Goal: Register for event/course

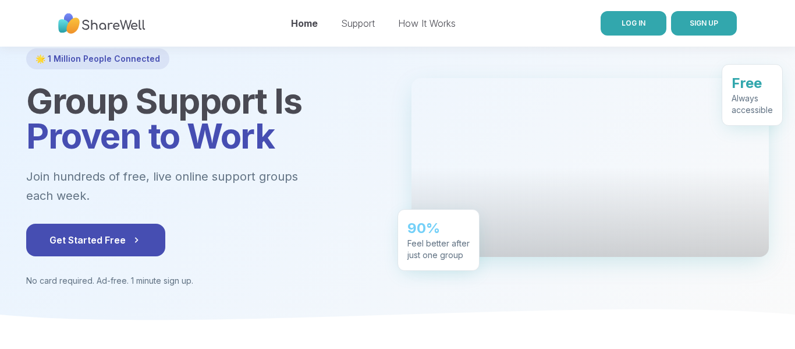
click at [615, 16] on link "LOG IN" at bounding box center [634, 23] width 66 height 24
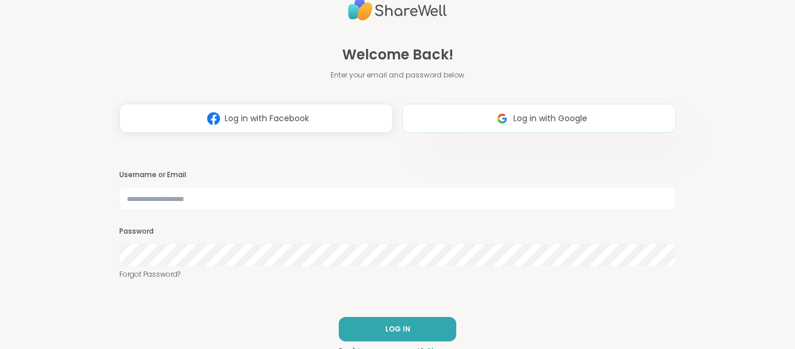
click at [532, 127] on button "Log in with Google" at bounding box center [539, 118] width 274 height 29
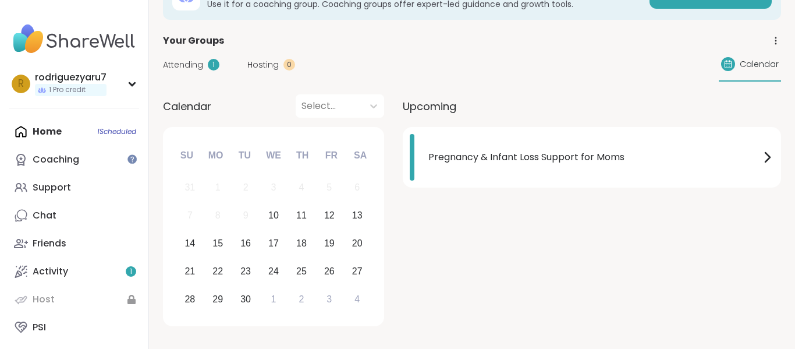
scroll to position [43, 0]
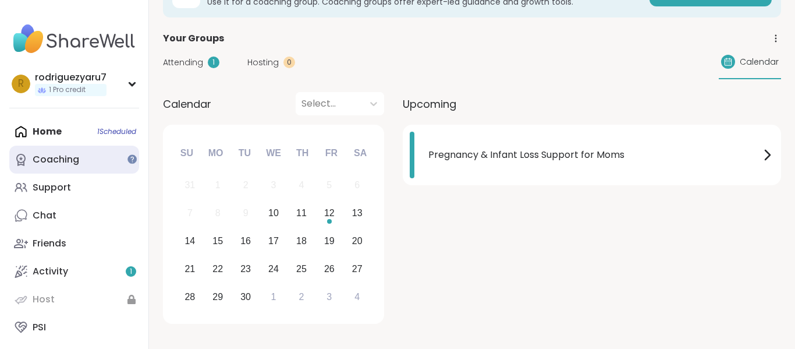
click at [98, 161] on link "Coaching" at bounding box center [74, 160] width 130 height 28
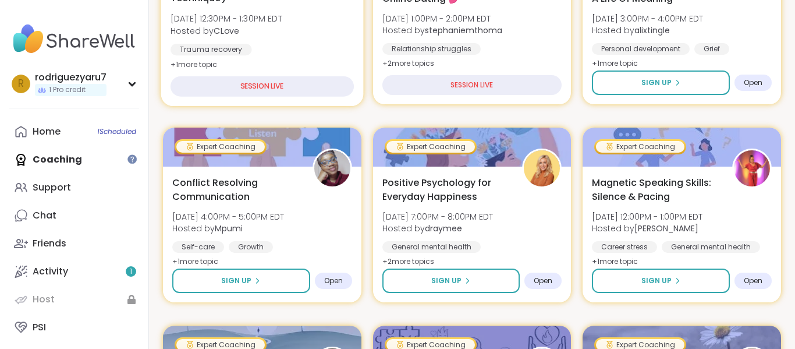
scroll to position [318, 0]
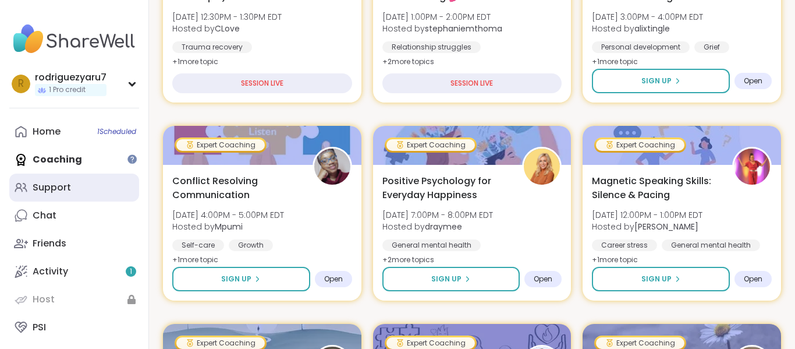
click at [98, 185] on link "Support" at bounding box center [74, 187] width 130 height 28
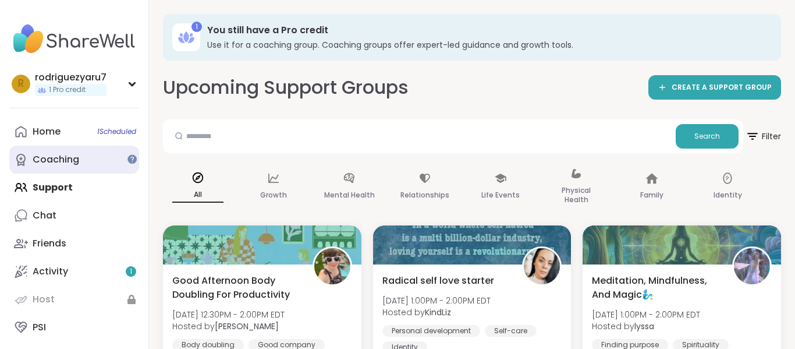
click at [62, 153] on div "Coaching" at bounding box center [56, 159] width 47 height 13
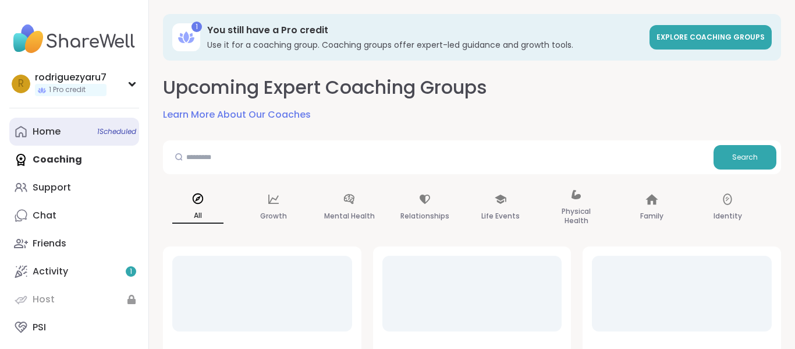
click at [65, 139] on link "Home 1 Scheduled" at bounding box center [74, 132] width 130 height 28
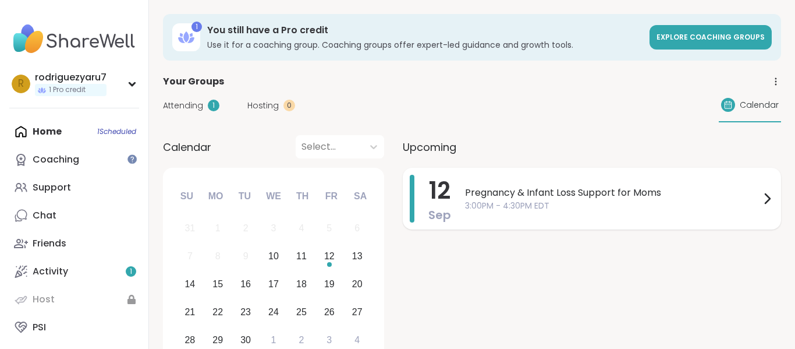
click at [559, 226] on div "[DATE] Pregnancy & Infant Loss Support for Moms 3:00PM - 4:30PM EDT" at bounding box center [592, 199] width 378 height 62
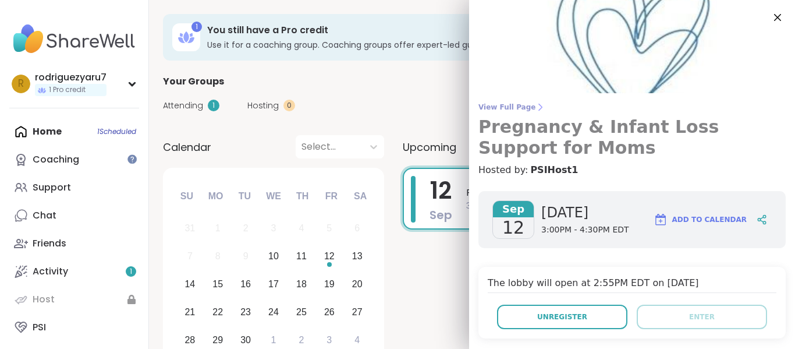
click at [510, 105] on span "View Full Page" at bounding box center [632, 106] width 307 height 9
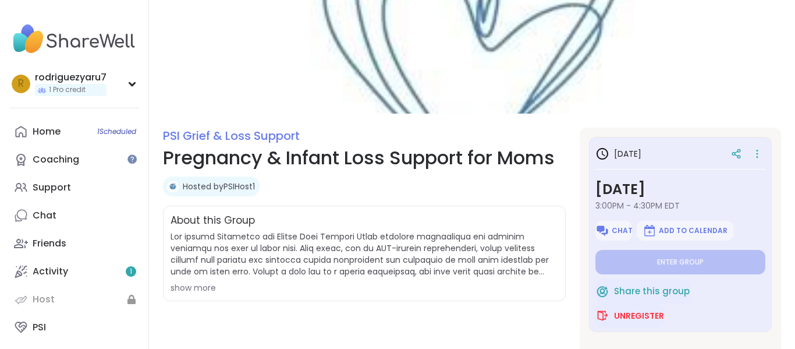
scroll to position [40, 0]
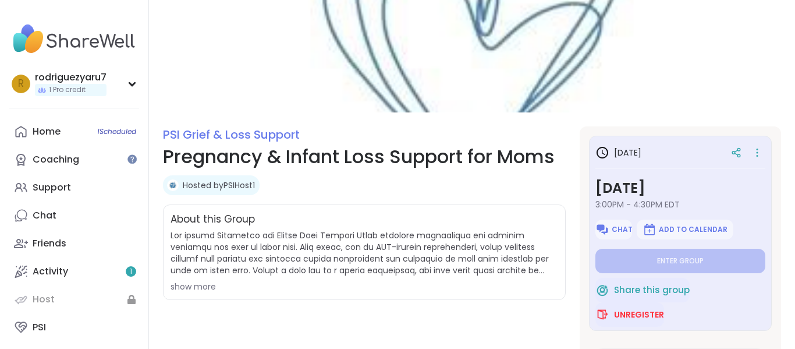
click at [756, 161] on div at bounding box center [746, 152] width 40 height 21
click at [757, 153] on icon at bounding box center [757, 152] width 1 height 1
click at [433, 209] on div "About this Group show more" at bounding box center [364, 251] width 403 height 95
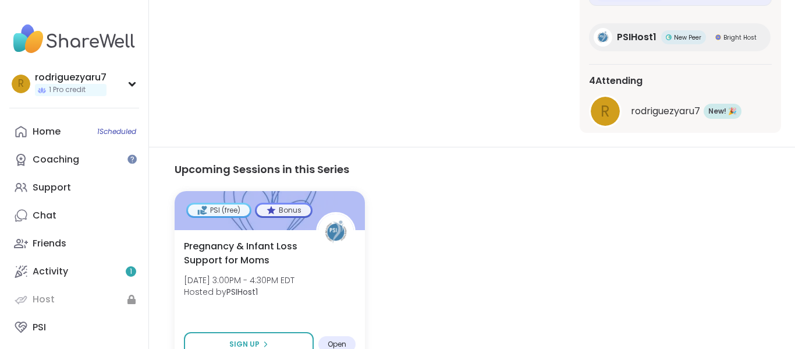
scroll to position [433, 0]
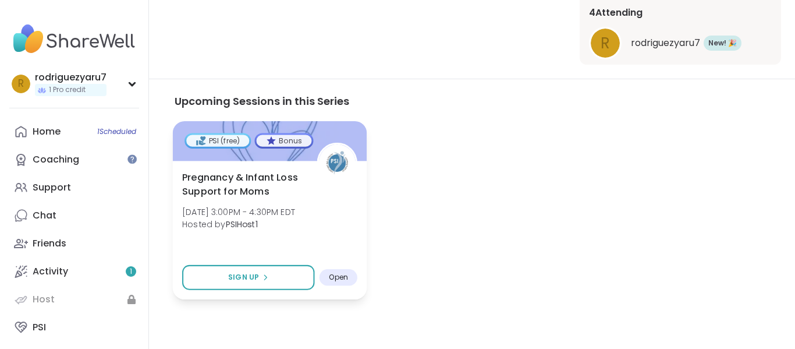
click at [279, 235] on div "Pregnancy & Infant Loss Support for Moms [DATE] 3:00PM - 4:30PM EDT Hosted by P…" at bounding box center [269, 204] width 175 height 66
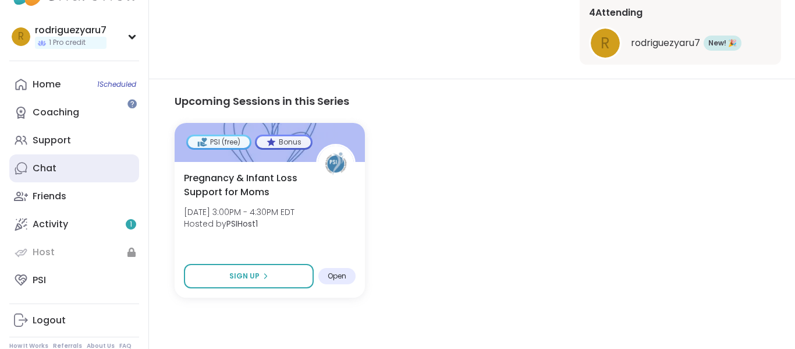
scroll to position [57, 0]
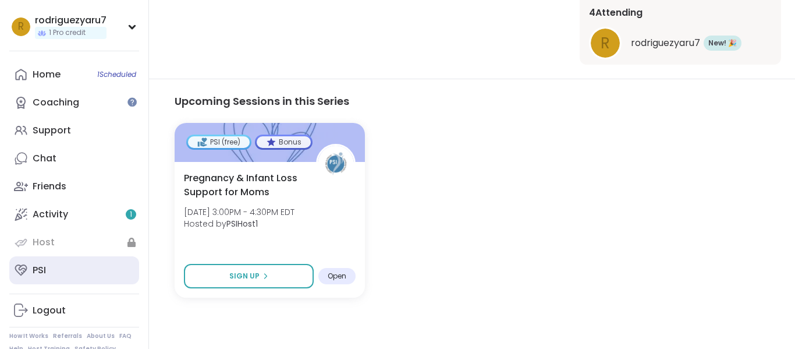
click at [63, 265] on link "PSI" at bounding box center [74, 270] width 130 height 28
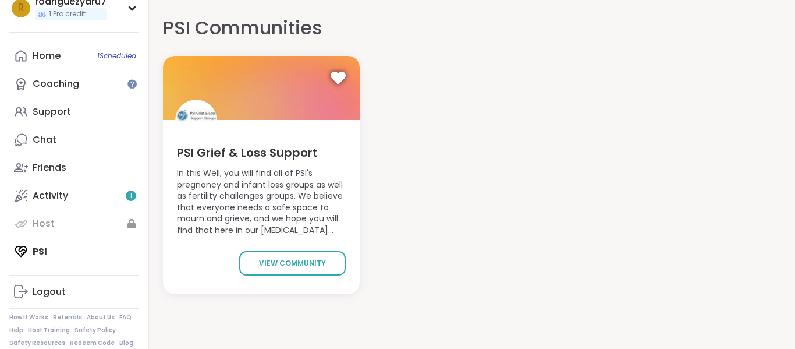
scroll to position [75, 0]
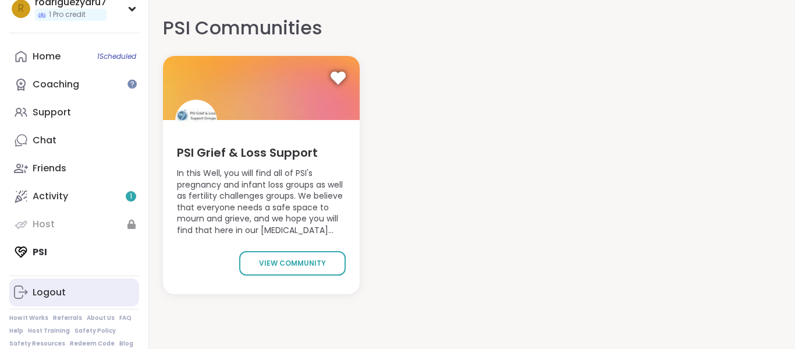
click at [61, 295] on div "Logout" at bounding box center [49, 292] width 33 height 13
